Goal: Task Accomplishment & Management: Manage account settings

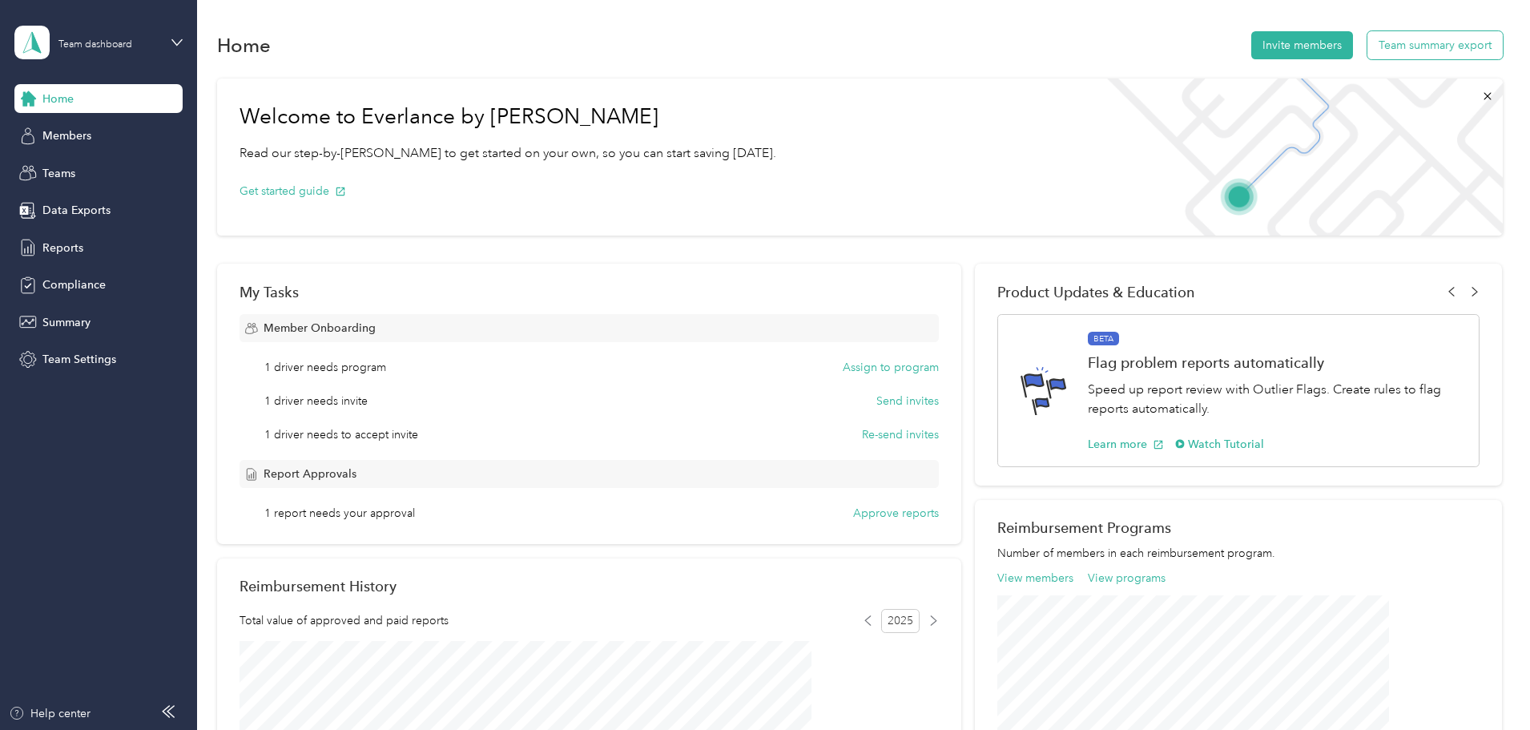
click at [1368, 52] on button "Team summary export" at bounding box center [1435, 45] width 135 height 28
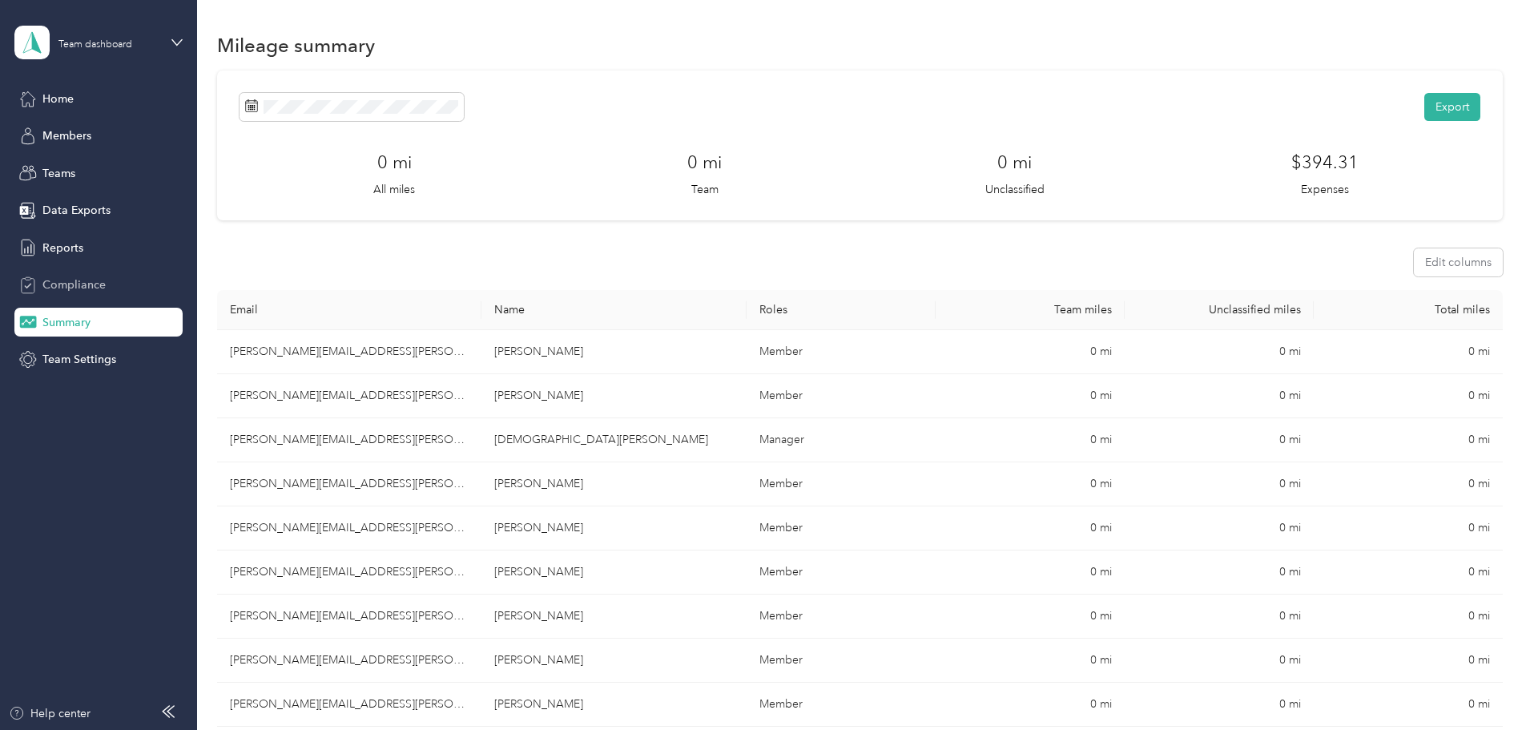
click at [60, 276] on div "Compliance" at bounding box center [98, 285] width 168 height 29
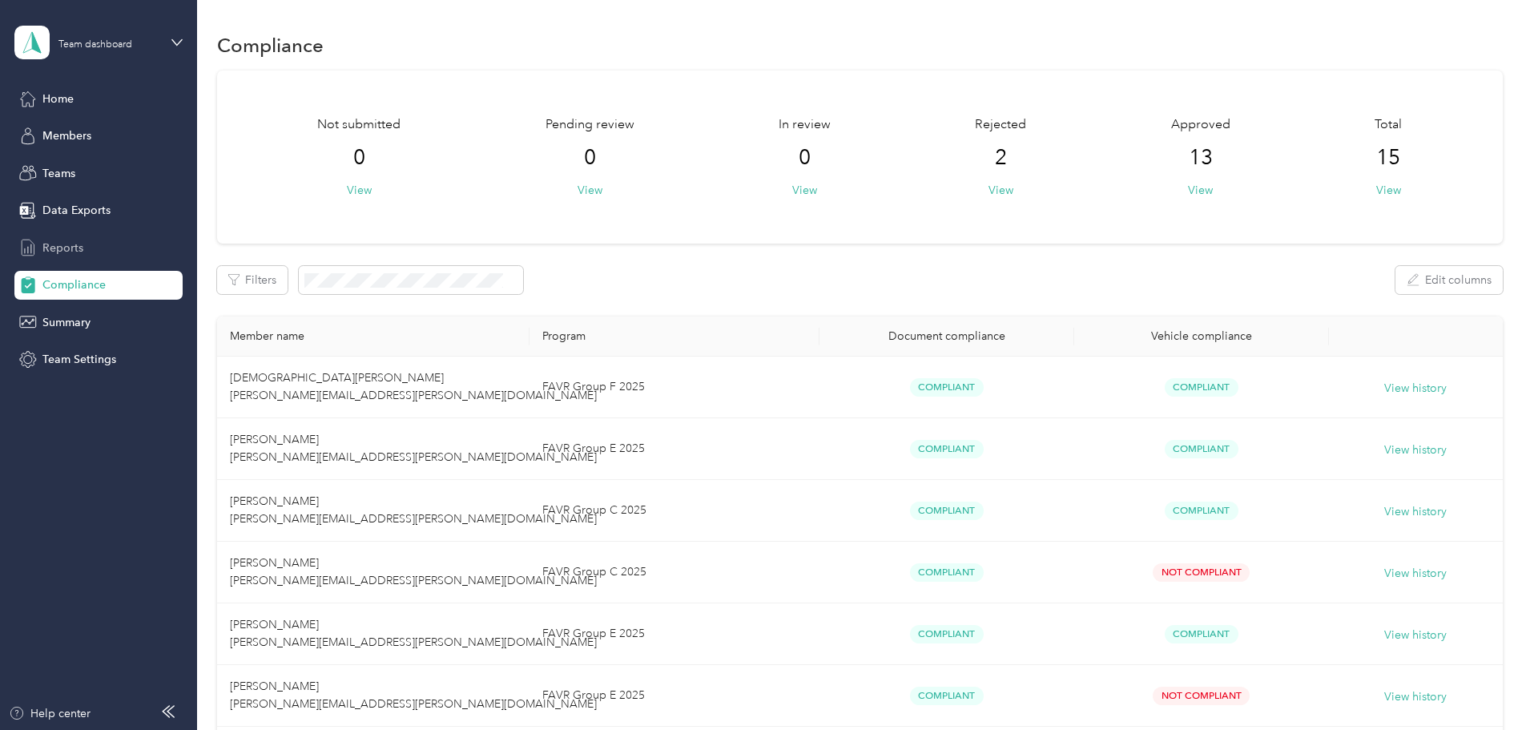
click at [60, 242] on span "Reports" at bounding box center [62, 248] width 41 height 17
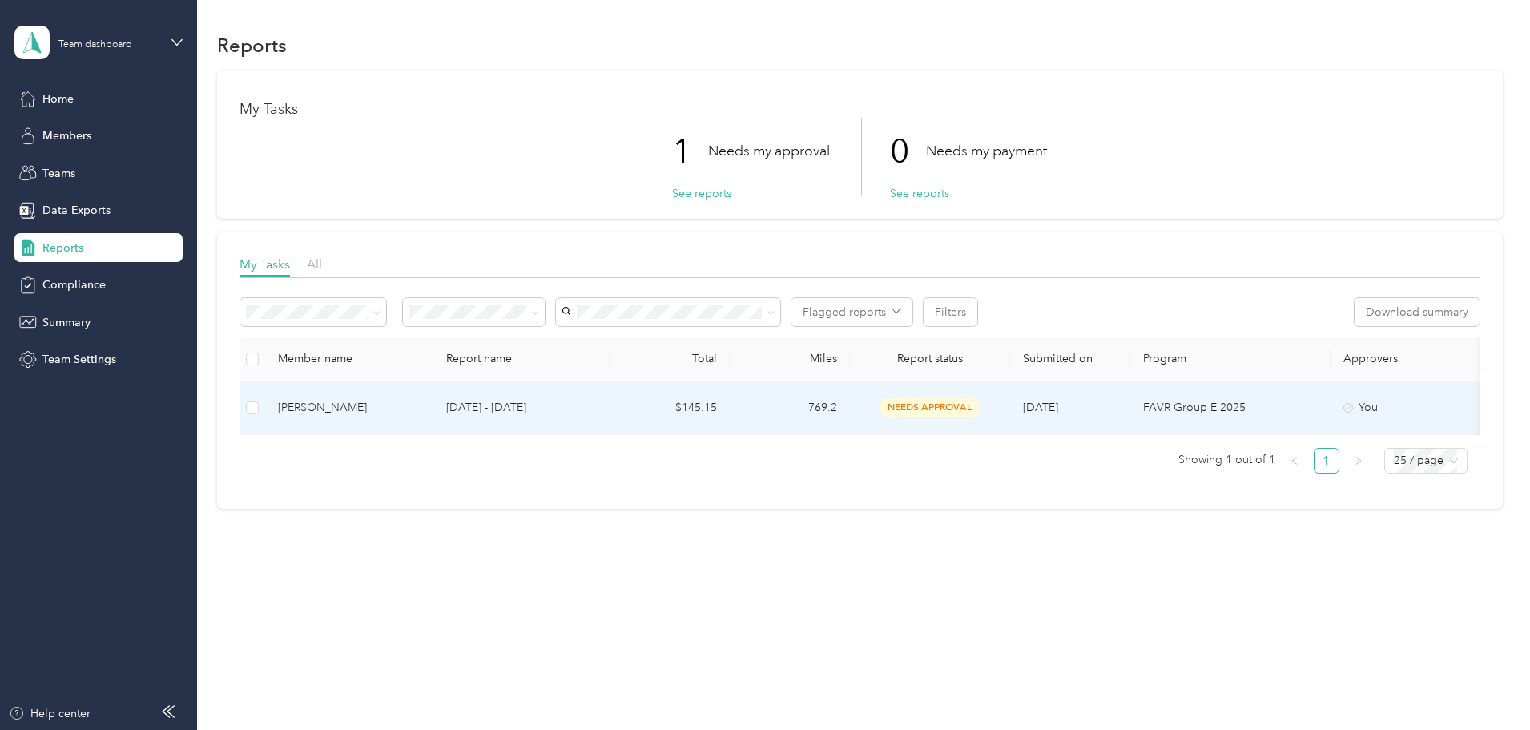
click at [981, 405] on span "needs approval" at bounding box center [930, 407] width 101 height 18
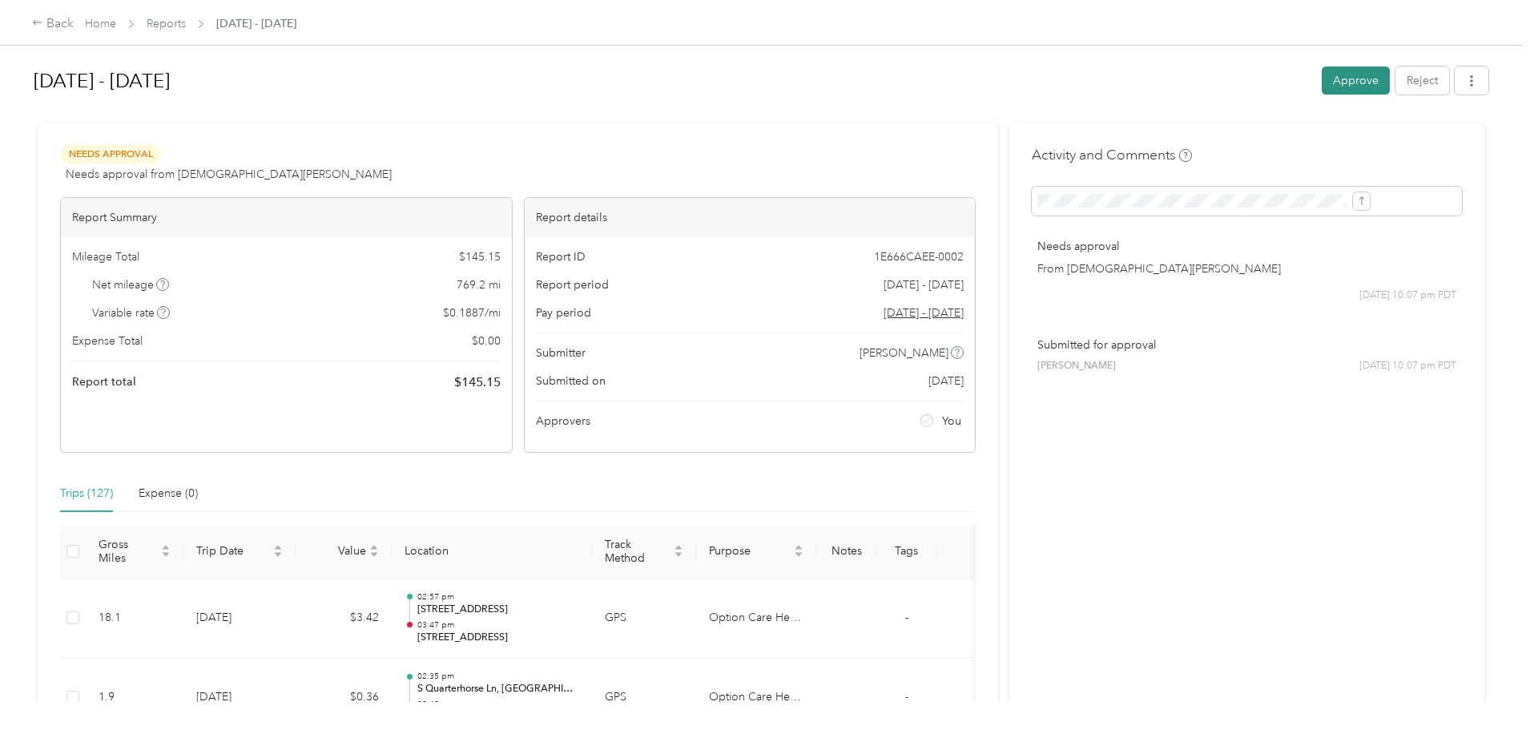
click at [1322, 85] on button "Approve" at bounding box center [1356, 81] width 68 height 28
